Goal: Task Accomplishment & Management: Use online tool/utility

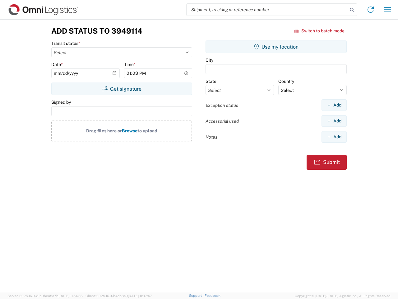
click at [267, 10] on input "search" at bounding box center [267, 10] width 161 height 12
click at [352, 10] on icon at bounding box center [352, 10] width 9 height 9
click at [371, 10] on icon at bounding box center [371, 10] width 10 height 10
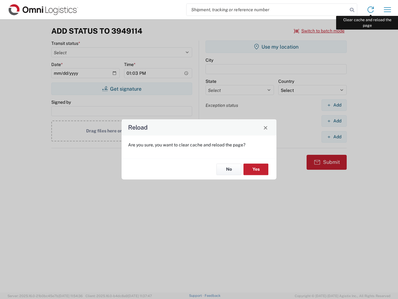
click at [387, 10] on div "Reload Are you sure, you want to clear cache and reload the page? No Yes" at bounding box center [199, 149] width 398 height 299
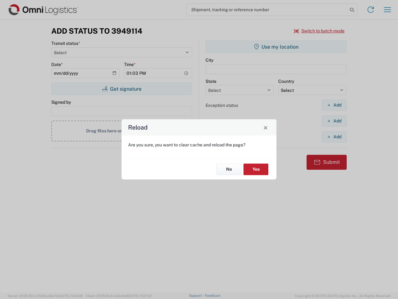
click at [319, 31] on div "Reload Are you sure, you want to clear cache and reload the page? No Yes" at bounding box center [199, 149] width 398 height 299
click at [122, 89] on div "Reload Are you sure, you want to clear cache and reload the page? No Yes" at bounding box center [199, 149] width 398 height 299
click at [276, 47] on div "Reload Are you sure, you want to clear cache and reload the page? No Yes" at bounding box center [199, 149] width 398 height 299
click at [334, 105] on div "Reload Are you sure, you want to clear cache and reload the page? No Yes" at bounding box center [199, 149] width 398 height 299
click at [334, 121] on div "Reload Are you sure, you want to clear cache and reload the page? No Yes" at bounding box center [199, 149] width 398 height 299
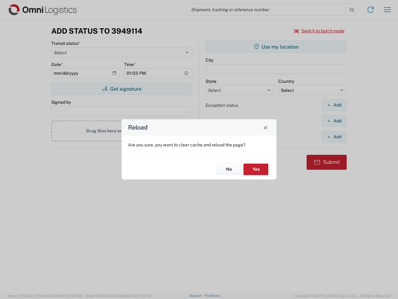
click at [334, 137] on div "Reload Are you sure, you want to clear cache and reload the page? No Yes" at bounding box center [199, 149] width 398 height 299
